Goal: Task Accomplishment & Management: Use online tool/utility

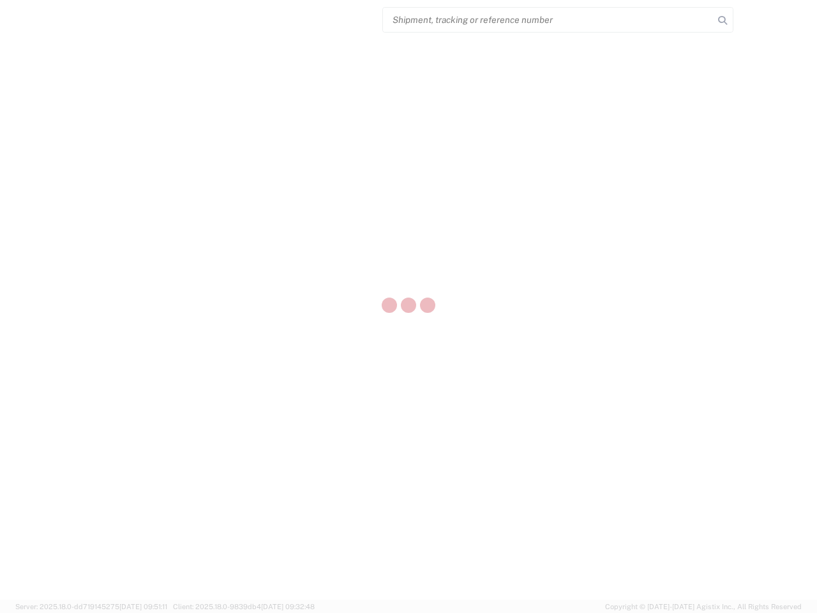
select select "US"
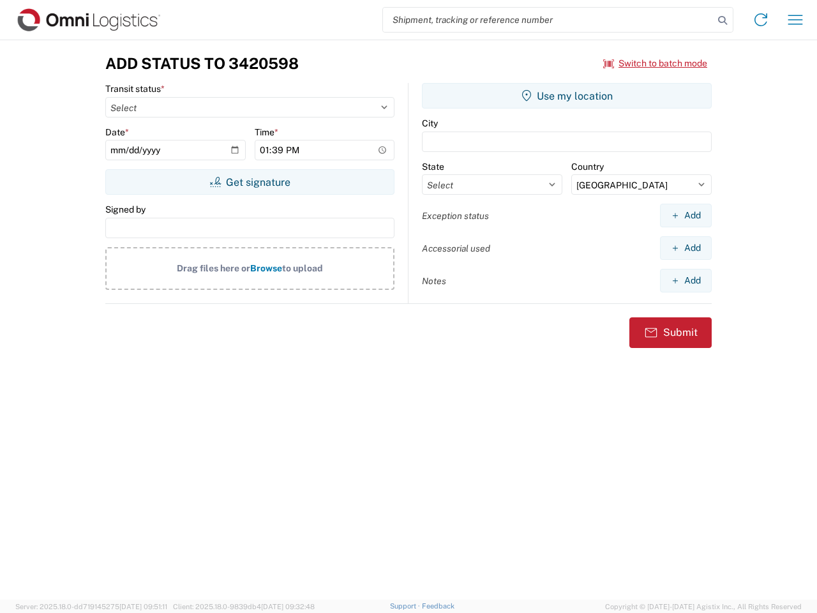
click at [548, 20] on input "search" at bounding box center [548, 20] width 331 height 24
click at [722, 20] on icon at bounding box center [723, 20] width 18 height 18
click at [761, 20] on icon at bounding box center [761, 20] width 20 height 20
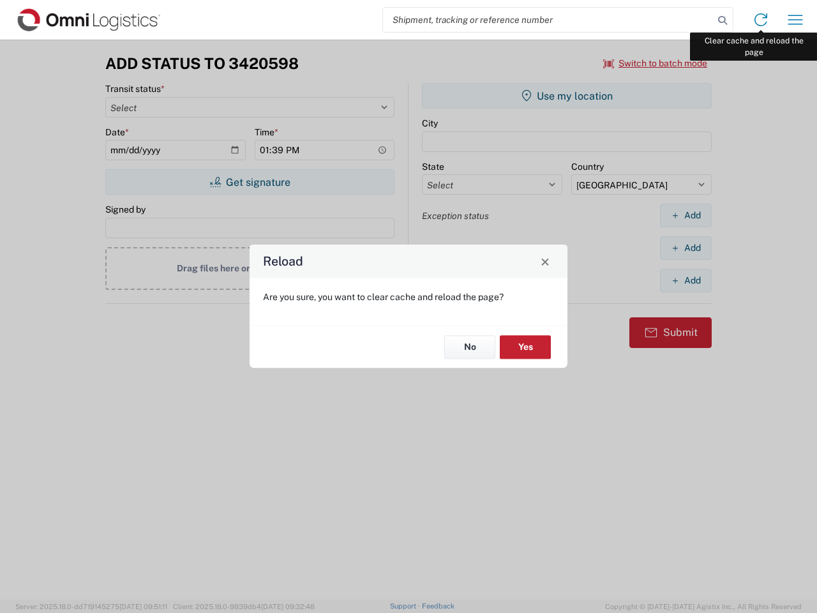
click at [795, 20] on div "Reload Are you sure, you want to clear cache and reload the page? No Yes" at bounding box center [408, 306] width 817 height 613
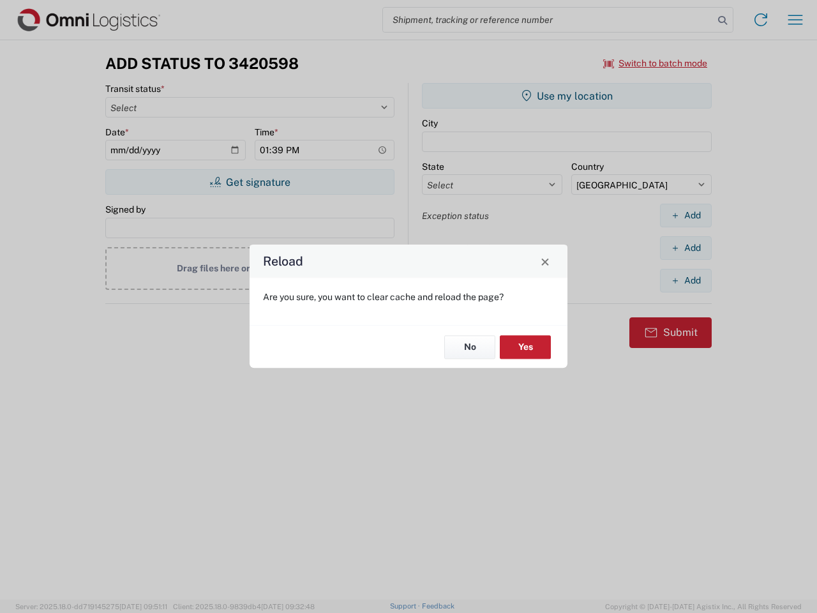
click at [655, 63] on div "Reload Are you sure, you want to clear cache and reload the page? No Yes" at bounding box center [408, 306] width 817 height 613
click at [250, 182] on div "Reload Are you sure, you want to clear cache and reload the page? No Yes" at bounding box center [408, 306] width 817 height 613
click at [567, 96] on div "Reload Are you sure, you want to clear cache and reload the page? No Yes" at bounding box center [408, 306] width 817 height 613
click at [685, 215] on div "Reload Are you sure, you want to clear cache and reload the page? No Yes" at bounding box center [408, 306] width 817 height 613
click at [685, 248] on div "Reload Are you sure, you want to clear cache and reload the page? No Yes" at bounding box center [408, 306] width 817 height 613
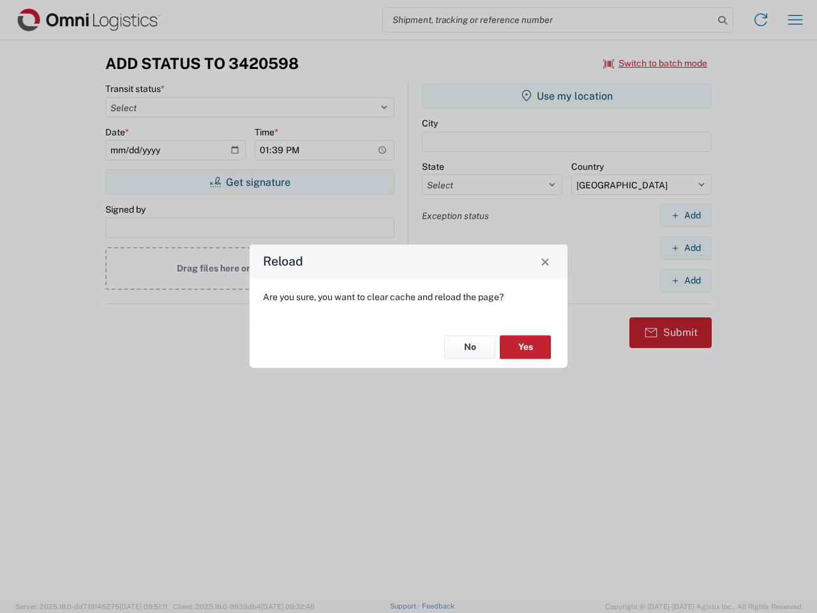
click at [685, 280] on div "Reload Are you sure, you want to clear cache and reload the page? No Yes" at bounding box center [408, 306] width 817 height 613
